Goal: Obtain resource: Obtain resource

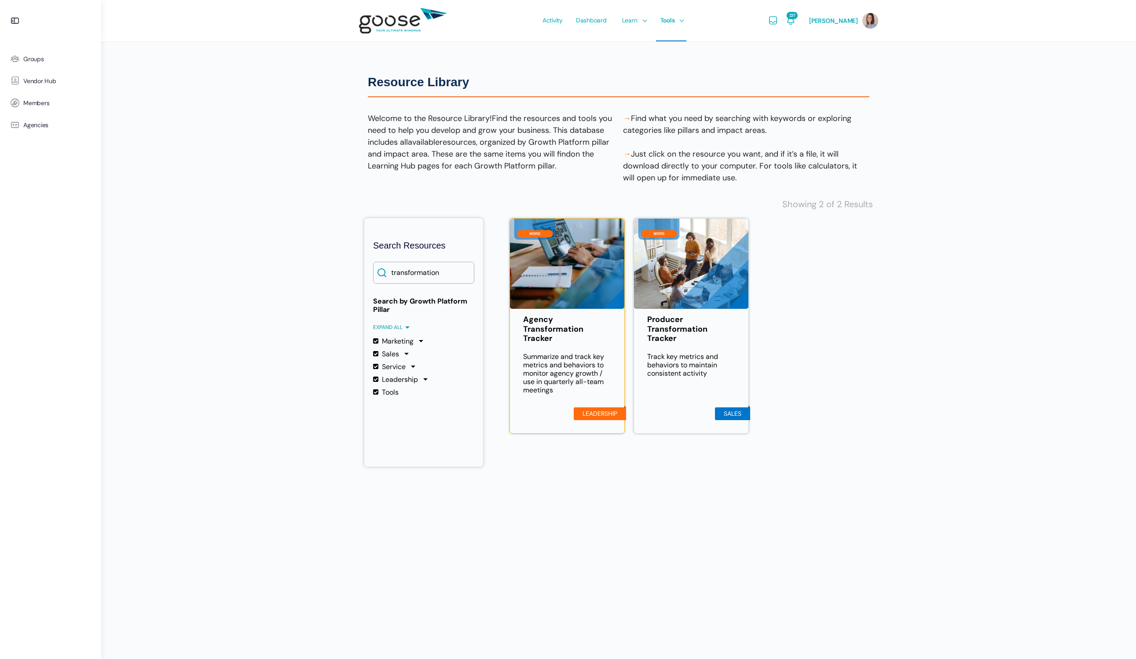
click at [389, 22] on img at bounding box center [403, 21] width 88 height 35
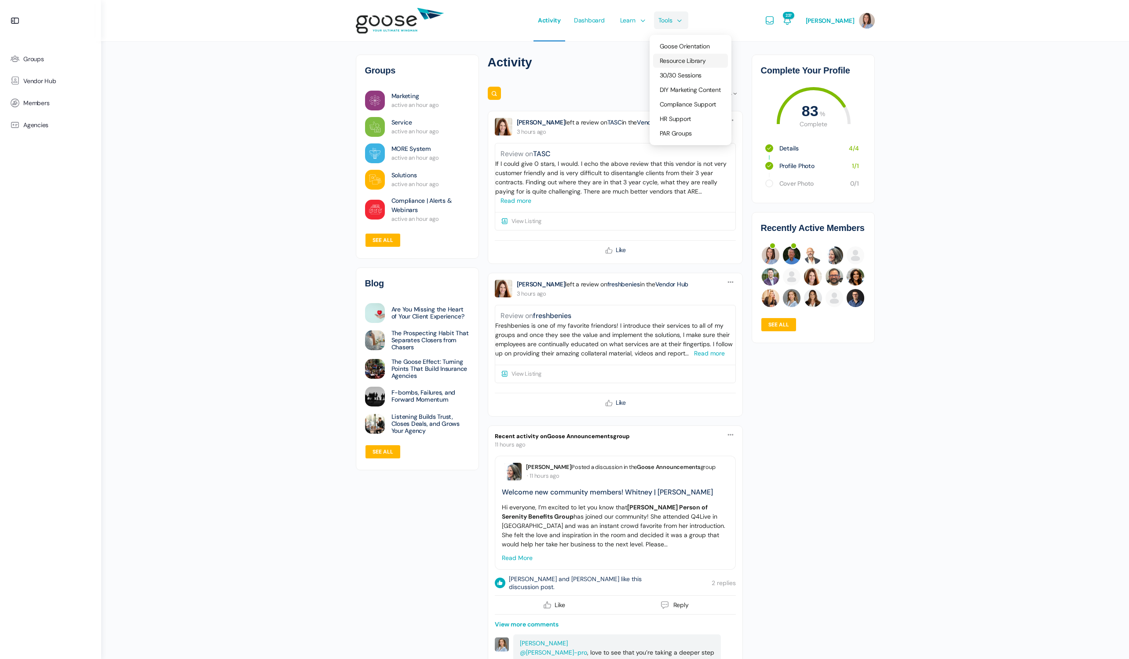
click at [701, 58] on span "Resource Library" at bounding box center [683, 61] width 46 height 8
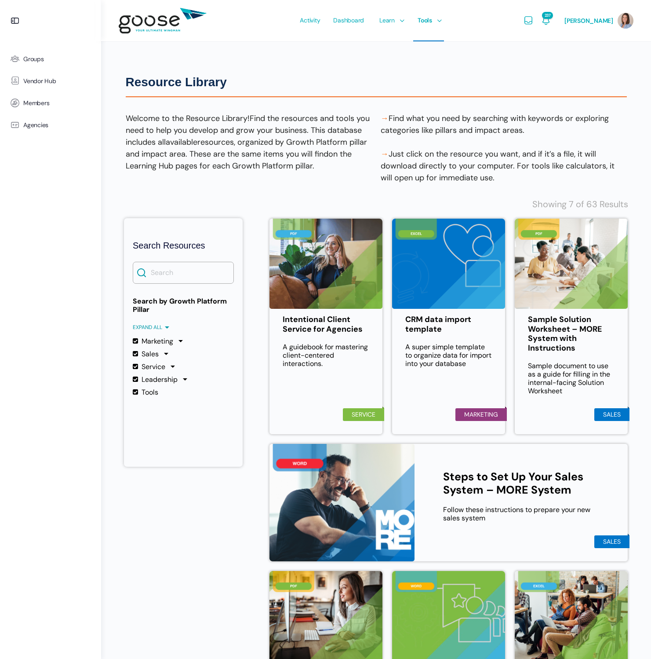
click at [188, 266] on e-page-transition at bounding box center [325, 329] width 651 height 659
click at [194, 272] on input "Search" at bounding box center [183, 273] width 101 height 22
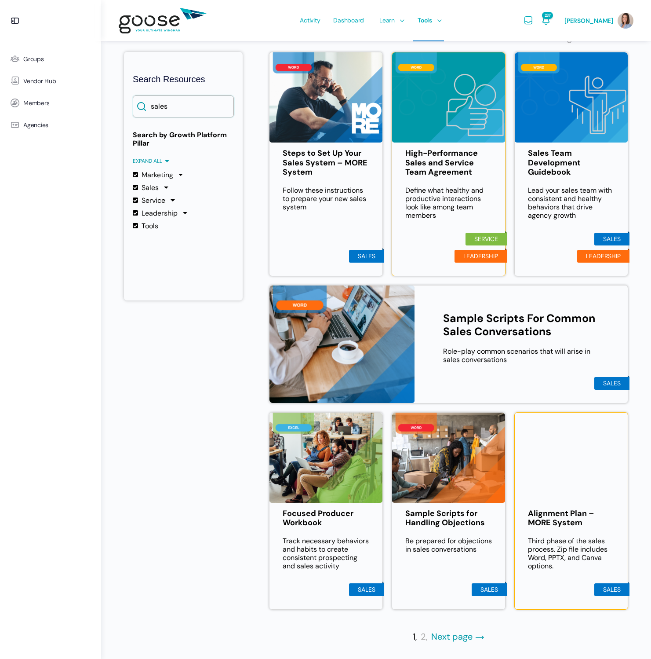
scroll to position [169, 0]
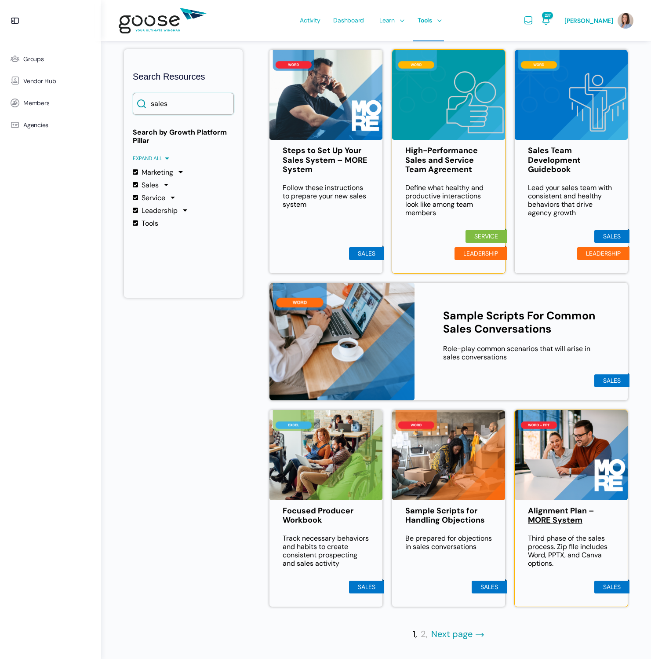
type input "sales"
click at [558, 513] on link "Alignment Plan – MORE System" at bounding box center [571, 515] width 87 height 19
click at [296, 182] on div "Steps to Set Up Your Sales System – MORE System Follow these instructions to pr…" at bounding box center [326, 161] width 114 height 224
click at [370, 256] on li "Sales" at bounding box center [366, 253] width 35 height 13
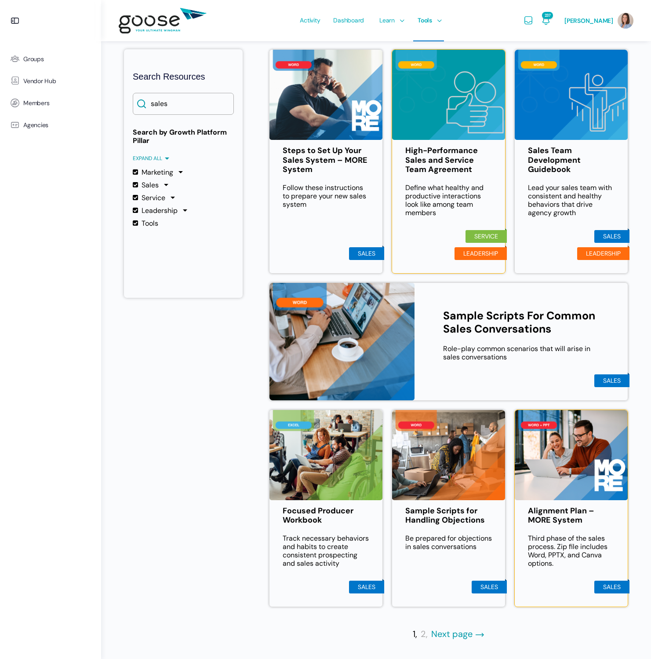
click at [319, 107] on img at bounding box center [326, 95] width 113 height 90
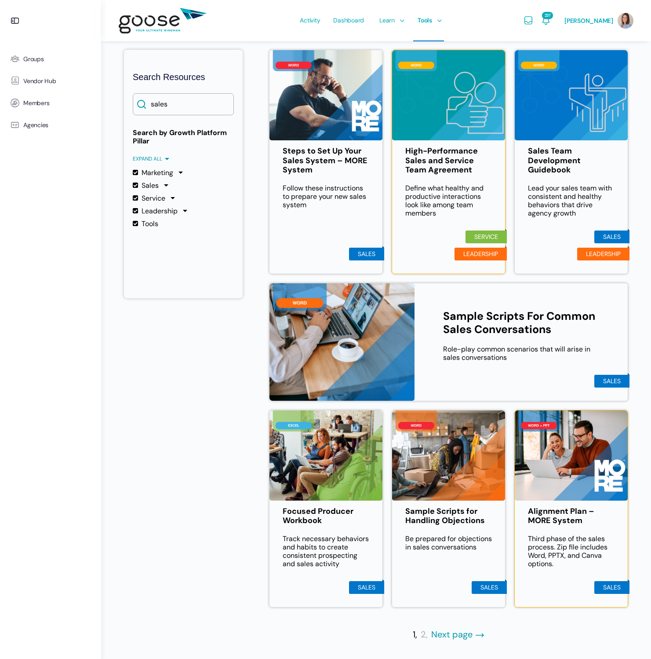
scroll to position [167, 0]
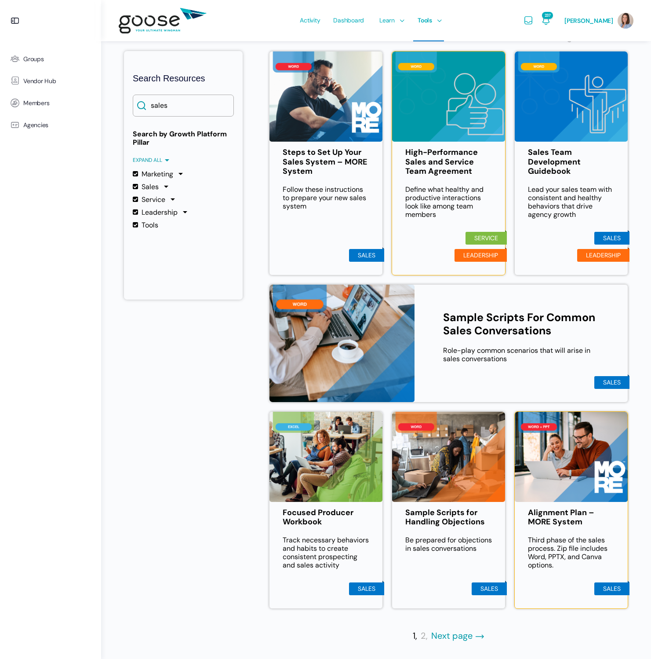
click at [446, 650] on div "Resource Library Resource Library Welcome to the Resource Library! Find the res…" at bounding box center [376, 267] width 524 height 787
click at [451, 639] on link "Next page" at bounding box center [458, 636] width 54 height 11
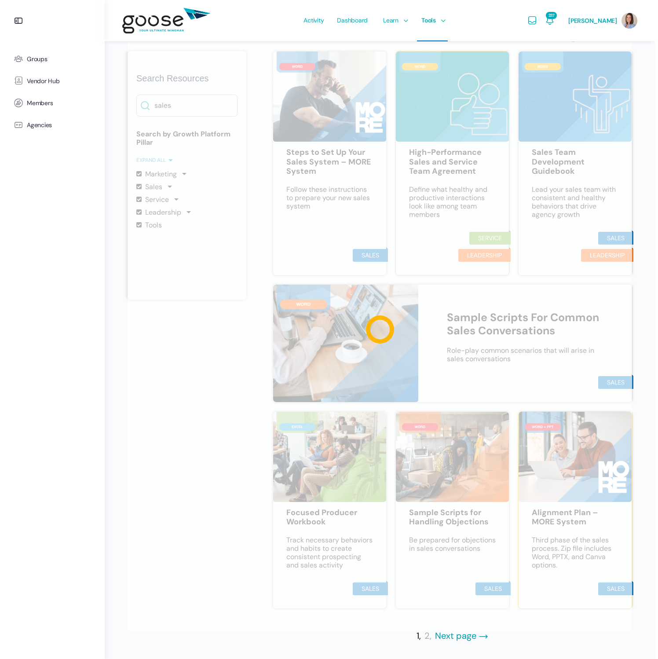
scroll to position [0, 0]
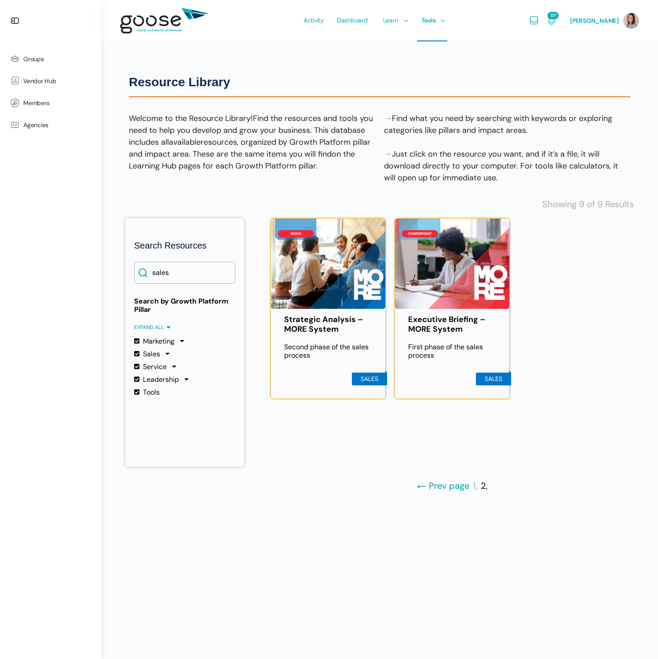
click at [445, 299] on img at bounding box center [452, 264] width 114 height 90
click at [446, 320] on link "Executive Briefing – MORE System" at bounding box center [452, 324] width 88 height 19
